Goal: Find specific page/section: Find specific page/section

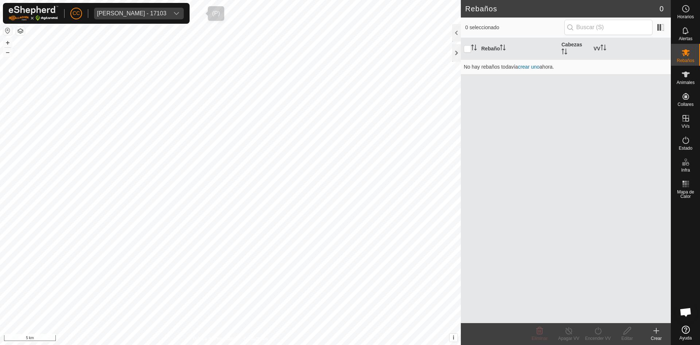
click at [95, 15] on span "[PERSON_NAME] - 17103" at bounding box center [131, 14] width 75 height 12
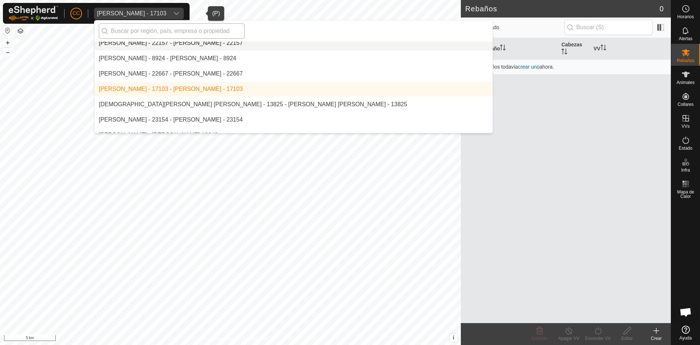
scroll to position [2864, 0]
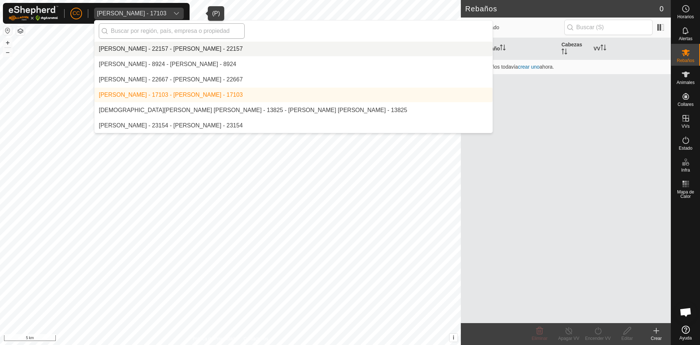
click at [130, 31] on input "text" at bounding box center [172, 30] width 146 height 15
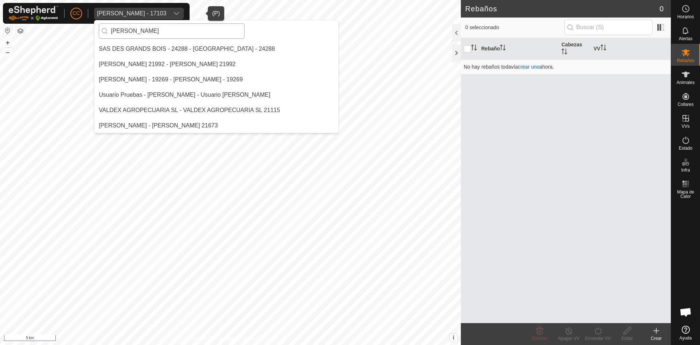
scroll to position [0, 0]
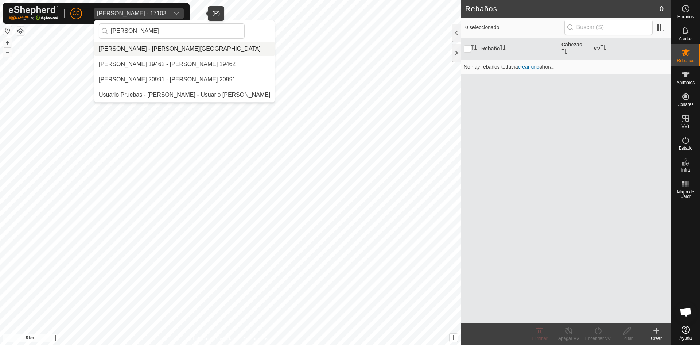
type input "[PERSON_NAME]"
click at [124, 45] on li "[PERSON_NAME] - [PERSON_NAME][GEOGRAPHIC_DATA]" at bounding box center [184, 49] width 180 height 15
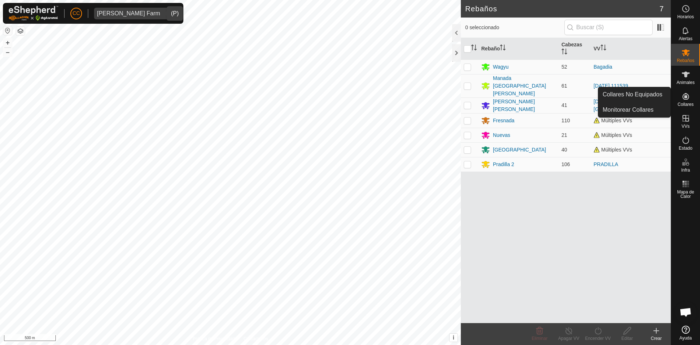
click at [648, 92] on link "Collares No Equipados" at bounding box center [634, 94] width 72 height 15
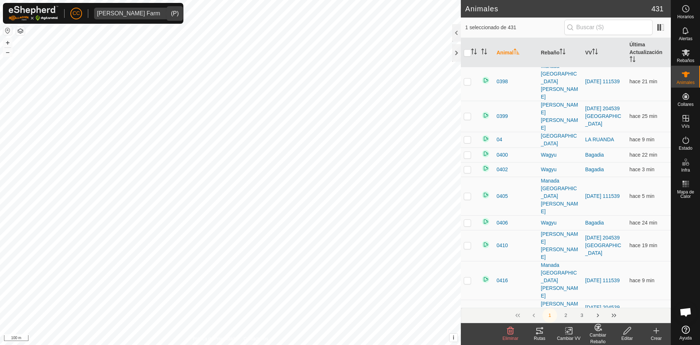
scroll to position [438, 0]
